Goal: Find specific page/section: Find specific page/section

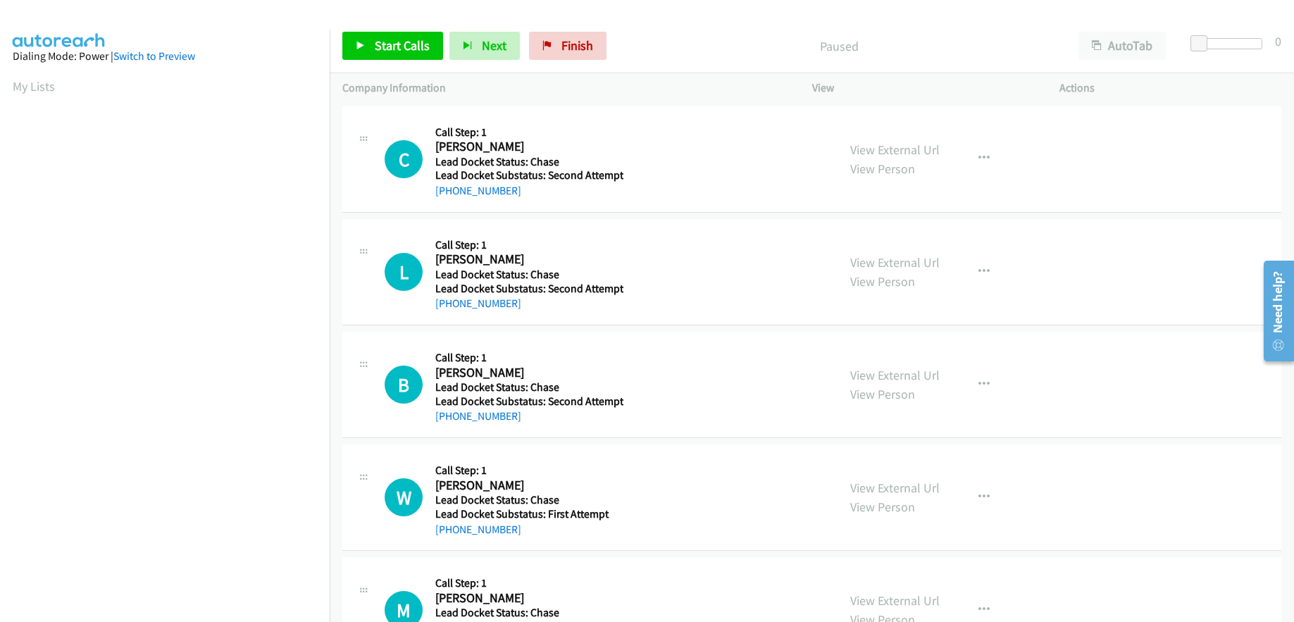
click at [303, 89] on section "My Lists" at bounding box center [165, 86] width 304 height 19
click at [87, 93] on section "My Lists" at bounding box center [165, 86] width 304 height 19
click at [201, 80] on section "My Lists" at bounding box center [165, 86] width 304 height 19
click at [1146, 38] on button "AutoTab" at bounding box center [1121, 46] width 87 height 28
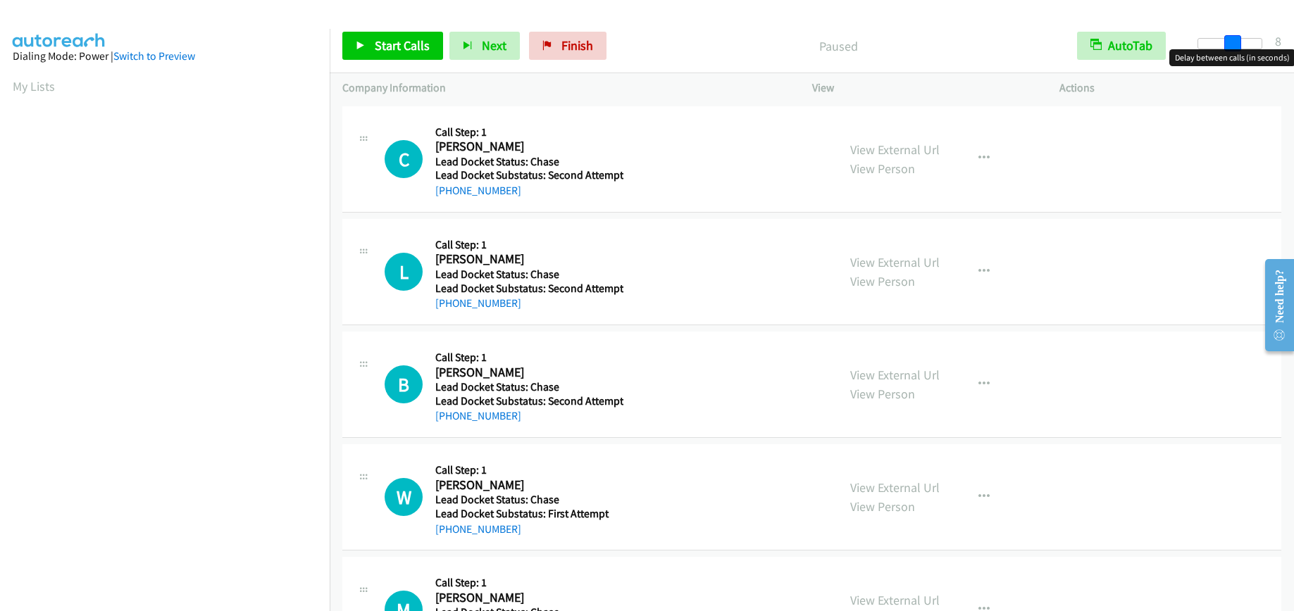
drag, startPoint x: 1202, startPoint y: 45, endPoint x: 1236, endPoint y: 48, distance: 33.9
click at [1236, 48] on span at bounding box center [1232, 43] width 17 height 17
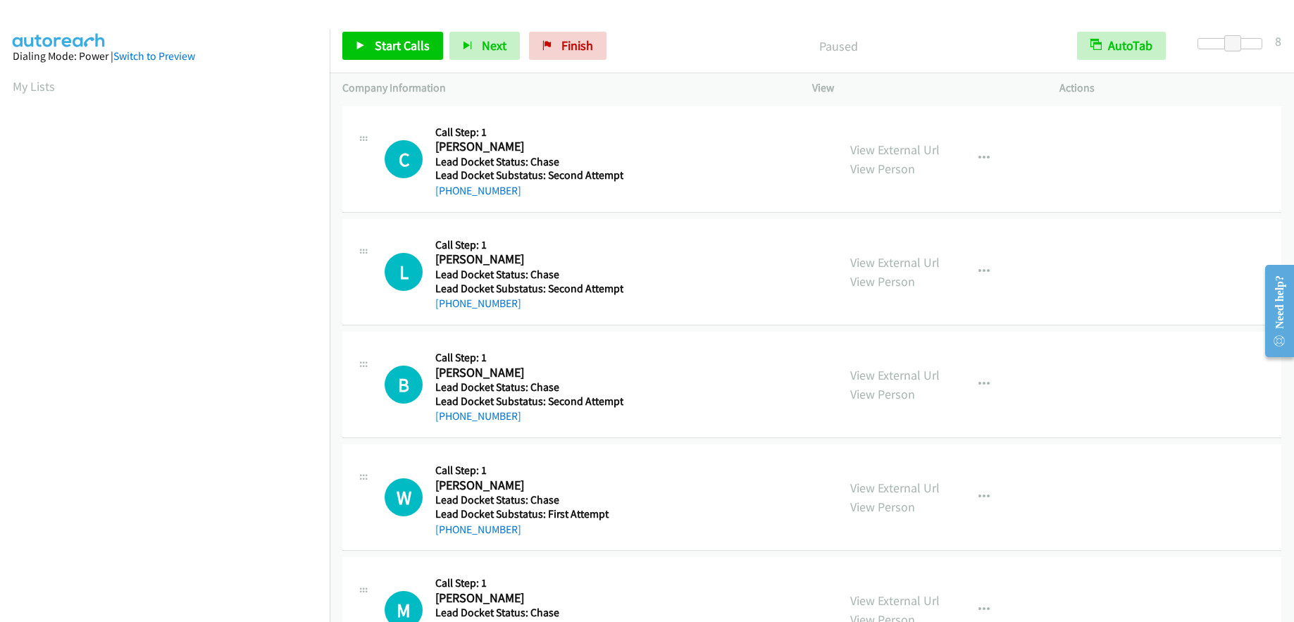
scroll to position [80, 0]
